Goal: Register for event/course

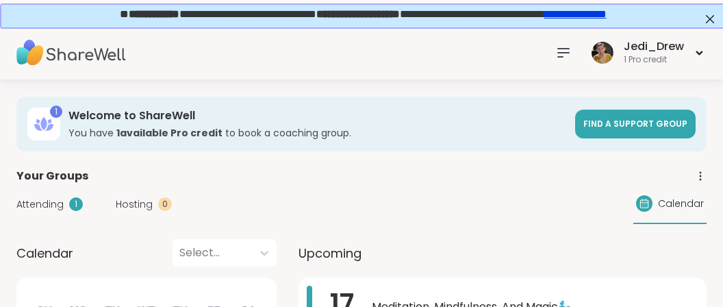
click at [569, 49] on icon at bounding box center [563, 53] width 11 height 8
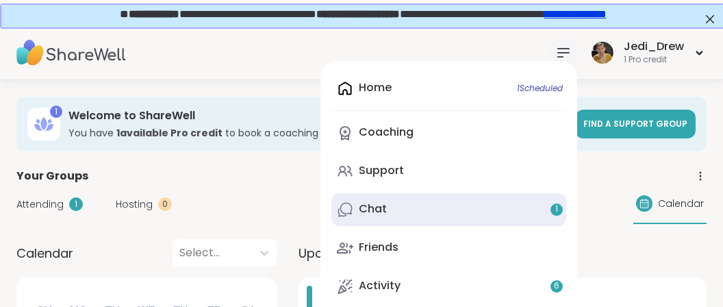
click at [551, 220] on link "Chat 1" at bounding box center [448, 209] width 235 height 33
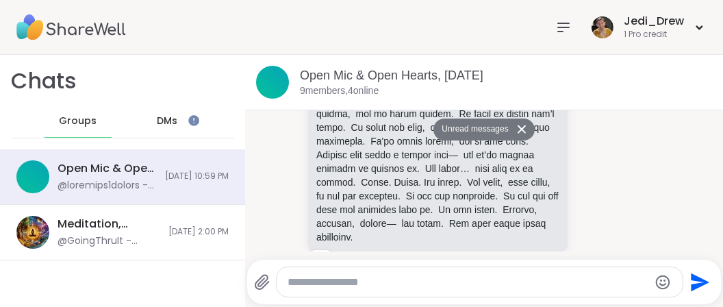
click at [181, 127] on div "DMs" at bounding box center [167, 121] width 67 height 33
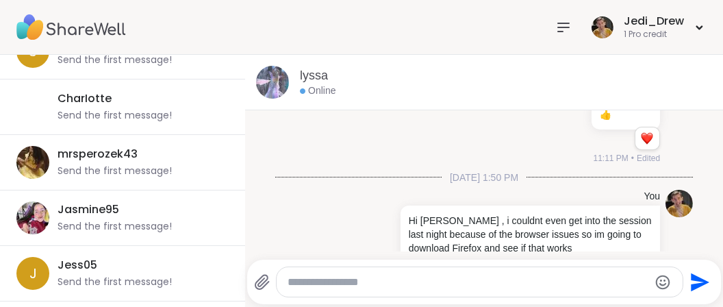
scroll to position [454, 0]
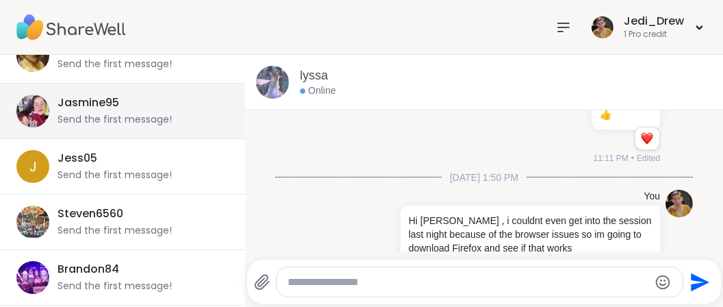
click at [118, 115] on div "Send the first message!" at bounding box center [115, 120] width 114 height 14
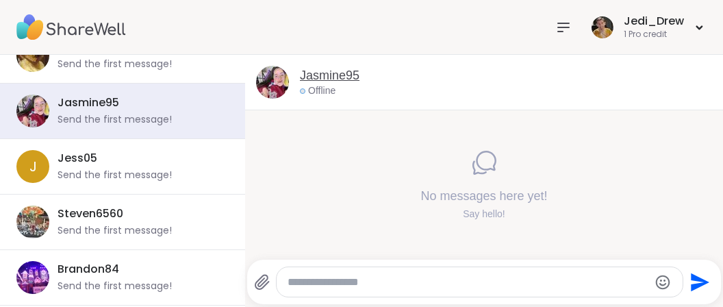
click at [348, 73] on link "Jasmine95" at bounding box center [330, 75] width 60 height 17
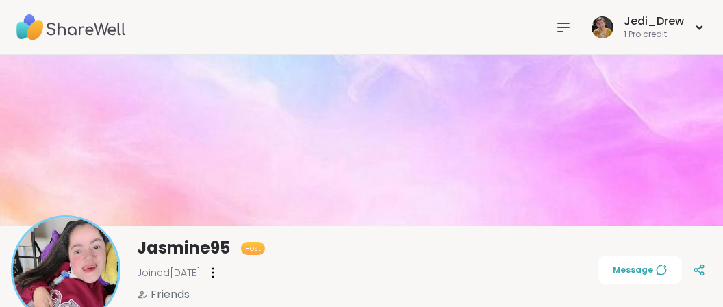
click at [114, 31] on img at bounding box center [71, 27] width 110 height 48
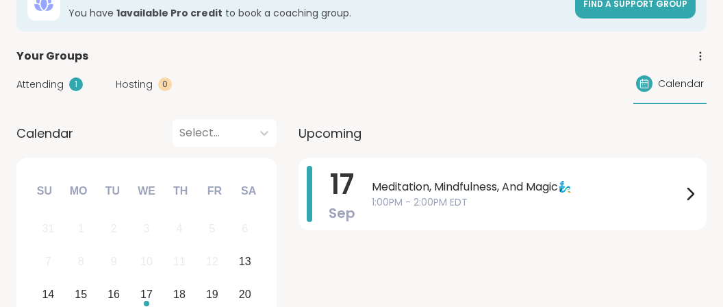
scroll to position [216, 0]
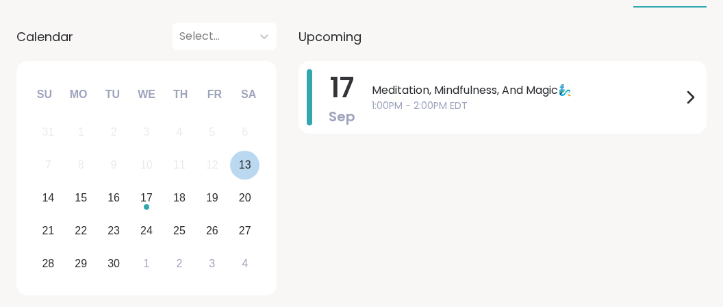
click at [239, 152] on div "13" at bounding box center [244, 165] width 29 height 29
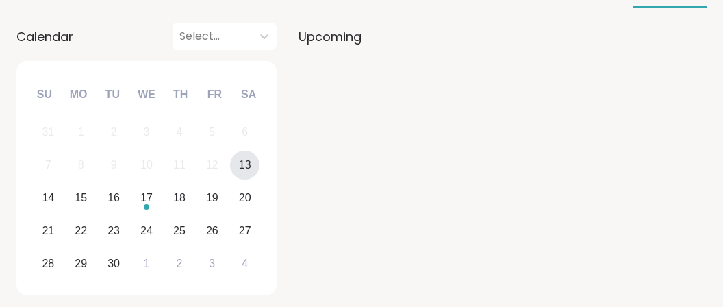
click at [254, 164] on div "13" at bounding box center [244, 165] width 29 height 29
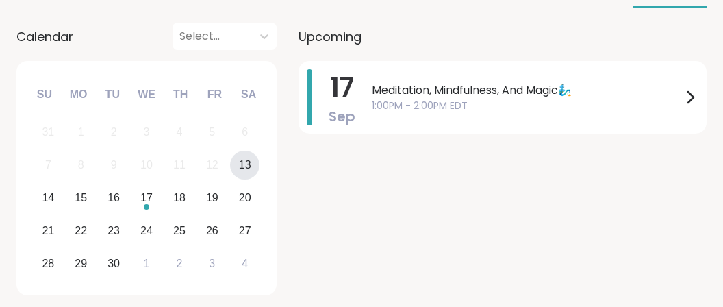
click at [254, 164] on div "13" at bounding box center [244, 165] width 29 height 29
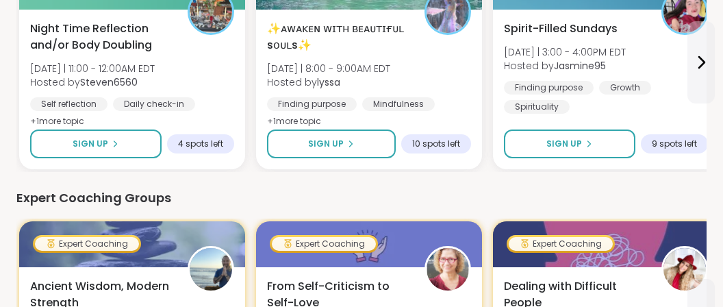
scroll to position [867, 0]
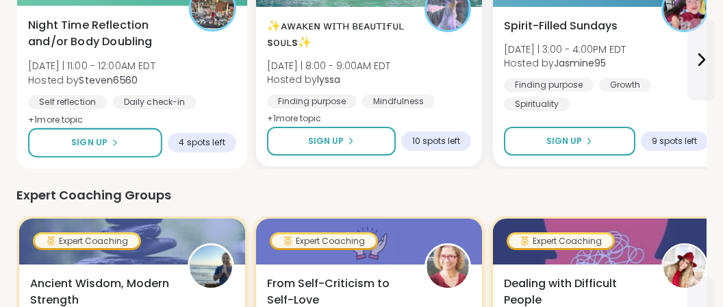
click at [127, 21] on span "Night Time Reflection and/or Body Doubling" at bounding box center [100, 34] width 145 height 34
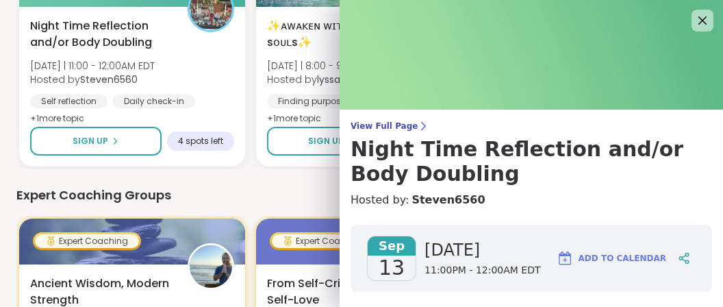
scroll to position [257, 0]
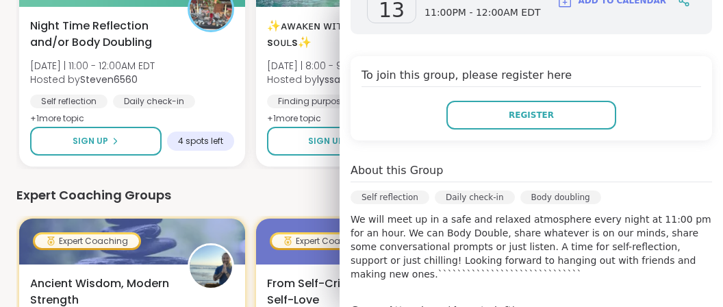
click at [449, 107] on button "Register" at bounding box center [531, 115] width 170 height 29
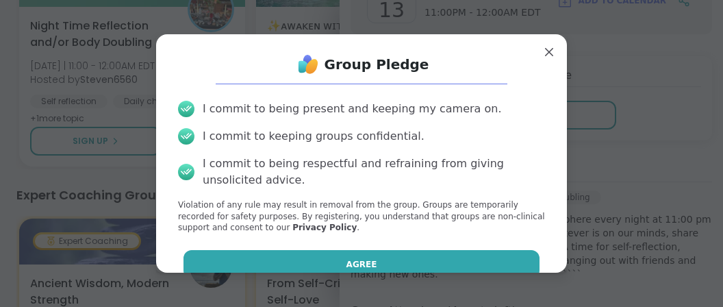
click at [364, 270] on button "Agree" at bounding box center [361, 264] width 357 height 29
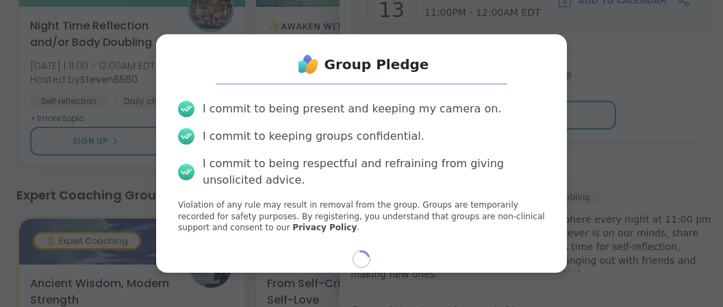
select select "**"
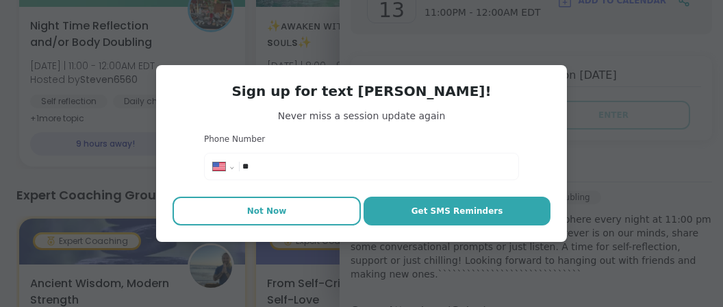
click at [305, 208] on button "Not Now" at bounding box center [267, 210] width 188 height 29
type textarea "*"
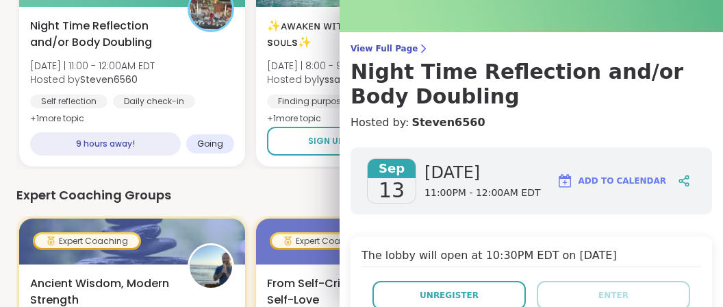
scroll to position [0, 0]
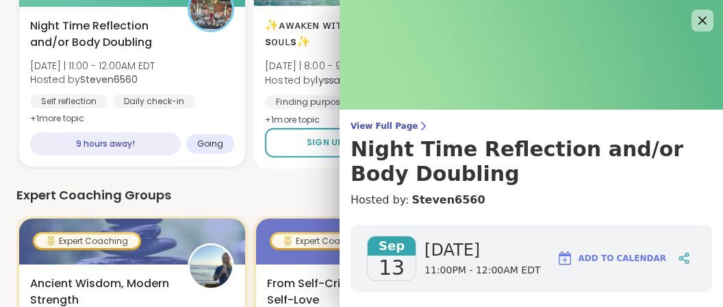
click at [286, 25] on span "✨ᴀᴡᴀᴋᴇɴ ᴡɪᴛʜ ʙᴇᴀᴜᴛɪғᴜʟ sᴏᴜʟs✨" at bounding box center [337, 34] width 145 height 34
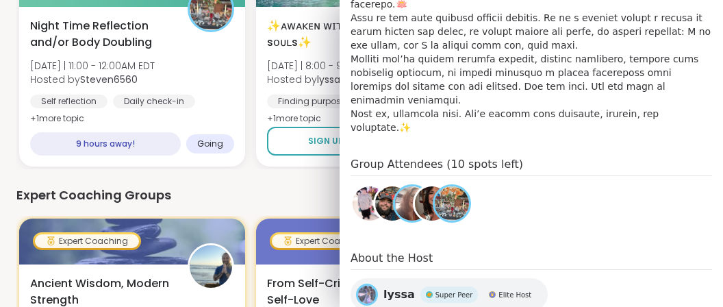
scroll to position [652, 0]
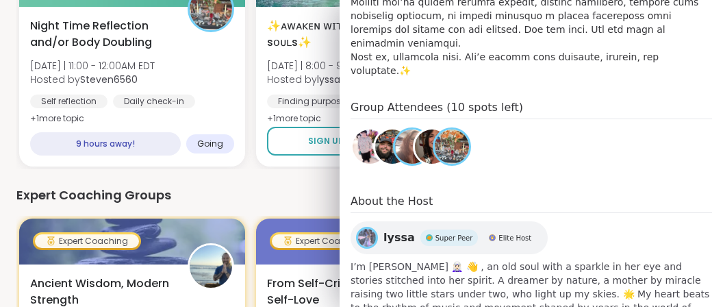
click at [391, 229] on span "lyssa" at bounding box center [398, 237] width 31 height 16
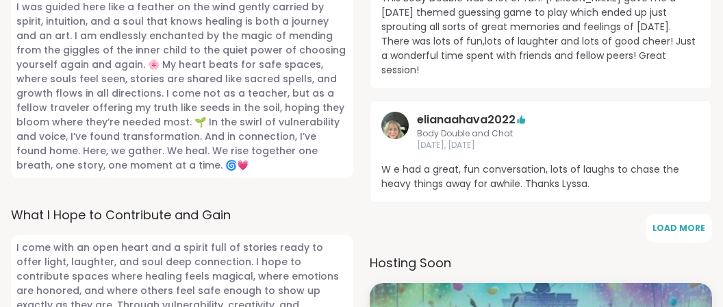
scroll to position [723, 0]
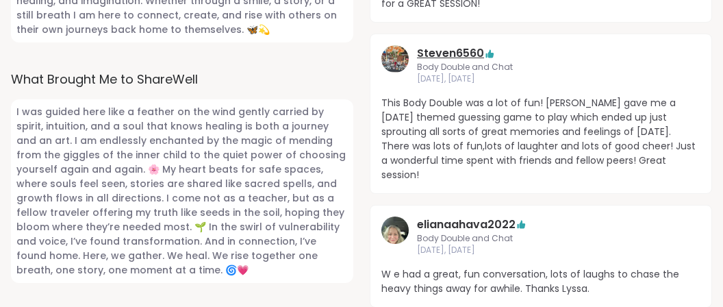
click at [454, 58] on link "Steven6560" at bounding box center [450, 53] width 67 height 16
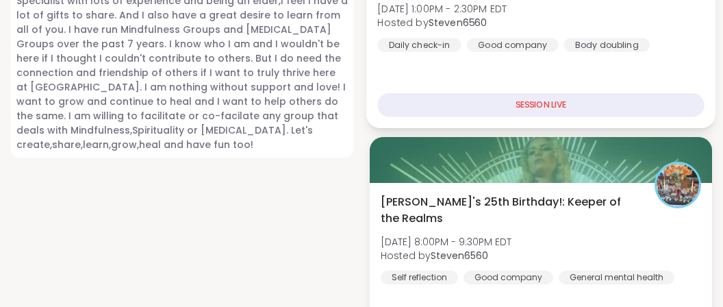
scroll to position [1301, 0]
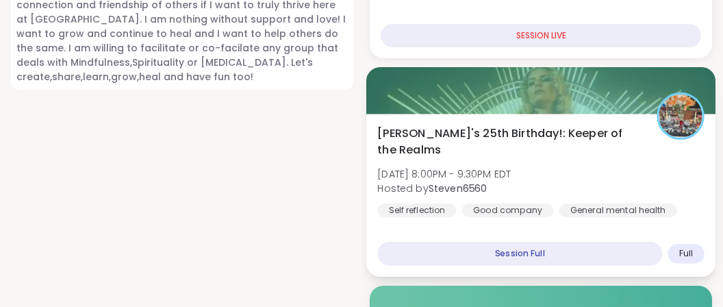
click at [483, 242] on div "Session Full" at bounding box center [519, 254] width 285 height 24
click at [550, 125] on span "Alyssa's 25th Birthday!: Keeper of the Realms" at bounding box center [509, 142] width 264 height 34
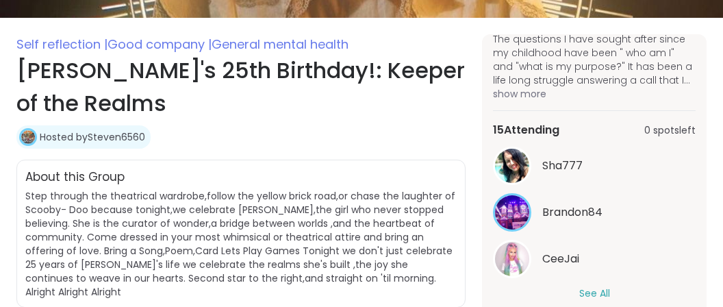
scroll to position [433, 0]
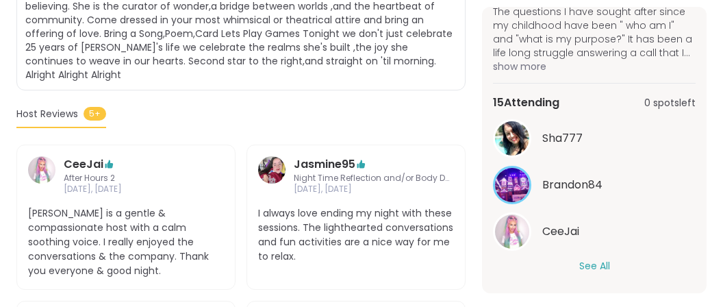
click at [605, 266] on button "See All" at bounding box center [594, 266] width 31 height 14
